Goal: Task Accomplishment & Management: Manage account settings

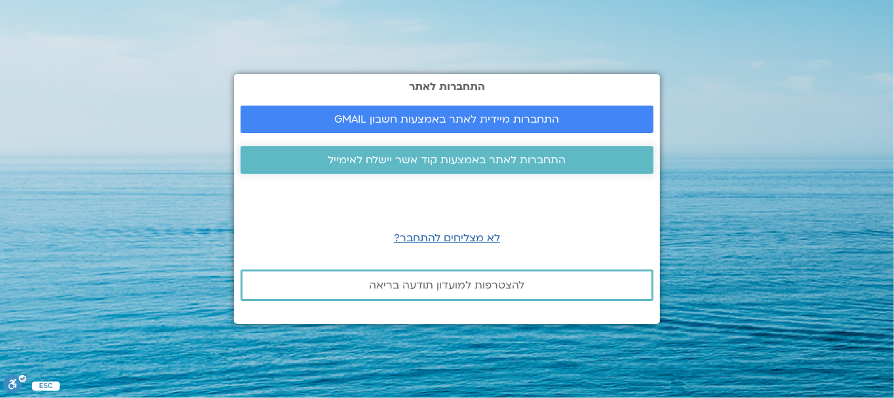
click at [445, 158] on span "התחברות לאתר באמצעות קוד אשר יישלח לאימייל" at bounding box center [447, 160] width 238 height 12
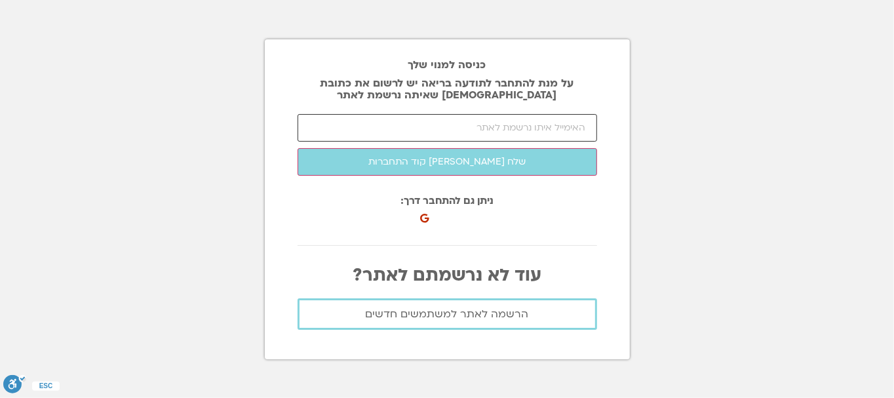
click at [434, 126] on input "email" at bounding box center [446, 128] width 299 height 28
type input "050wmilka@gmail.com"
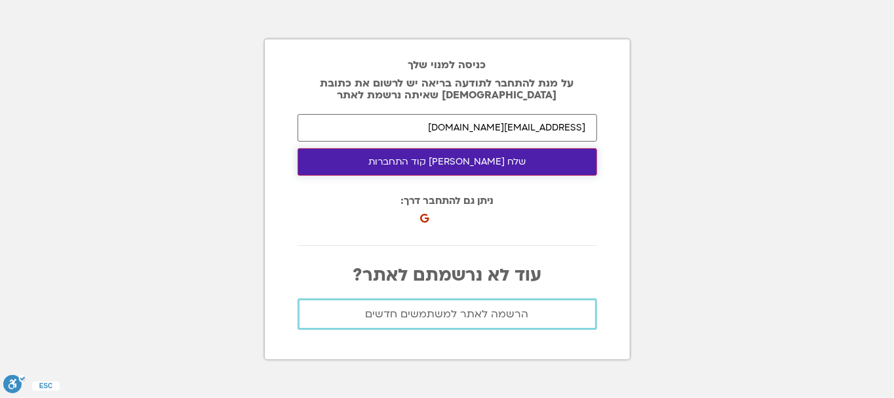
click at [423, 164] on button "שלח לי קוד התחברות" at bounding box center [446, 162] width 299 height 28
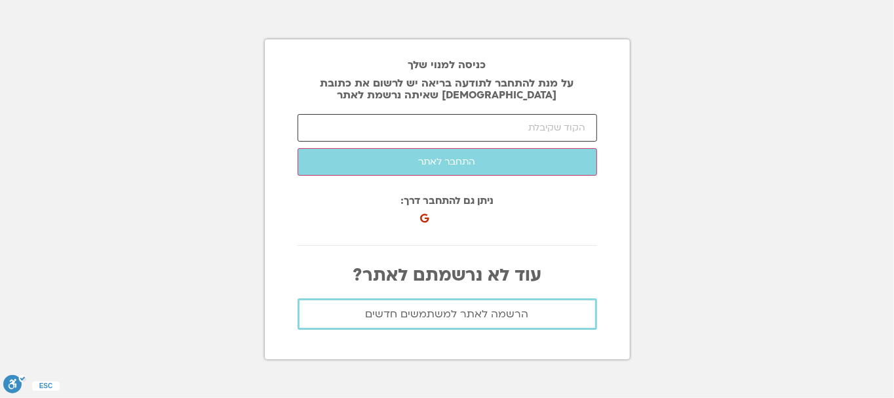
click at [397, 132] on input "number" at bounding box center [446, 128] width 299 height 28
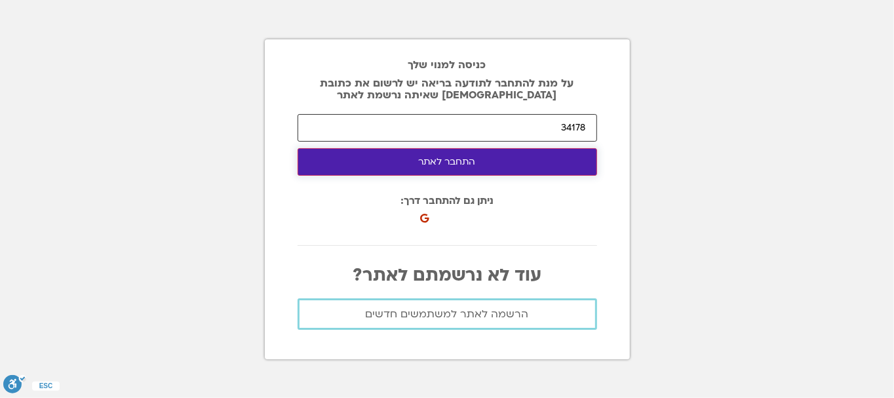
type input "34178"
click at [444, 157] on button "התחבר לאתר" at bounding box center [446, 162] width 299 height 28
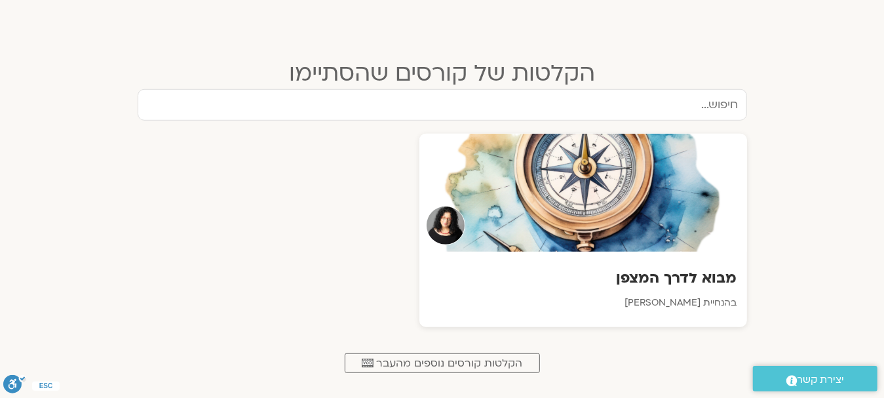
scroll to position [524, 0]
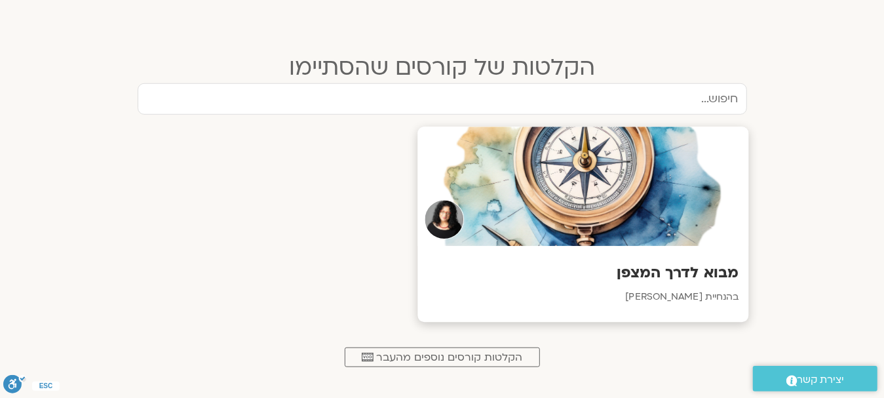
click at [677, 271] on h3 "מבוא לדרך המצפן" at bounding box center [582, 273] width 311 height 20
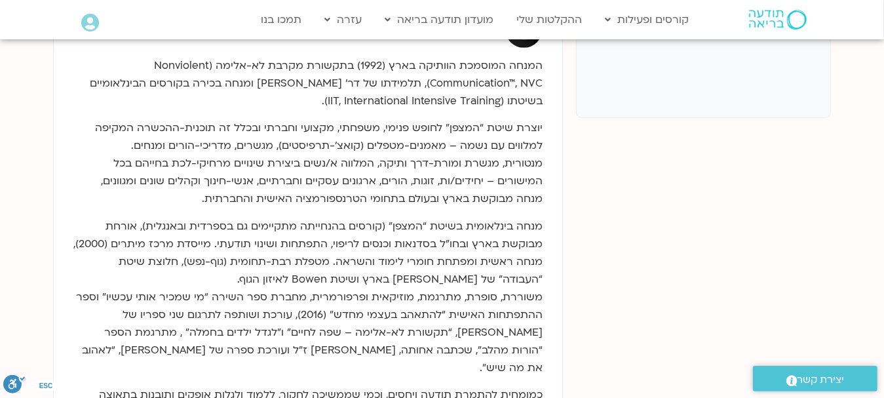
scroll to position [328, 0]
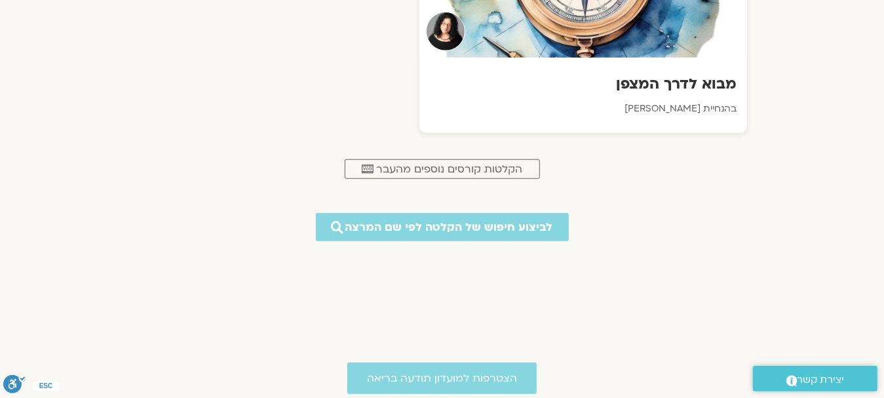
scroll to position [721, 0]
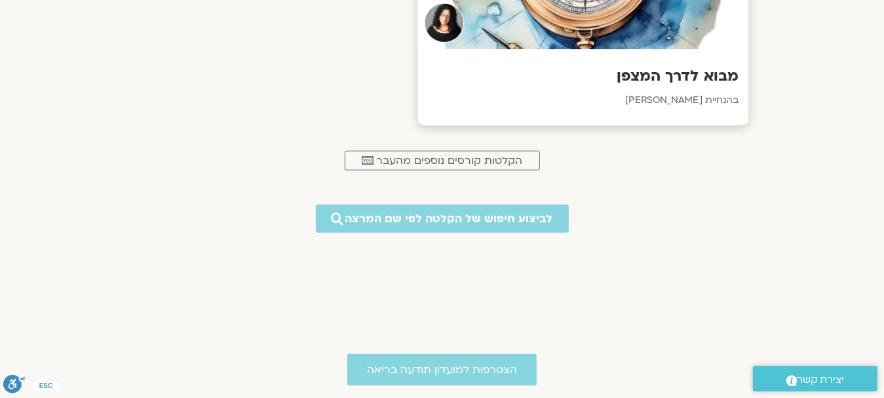
click at [674, 73] on h3 "מבוא לדרך המצפן" at bounding box center [582, 76] width 311 height 20
